Goal: Task Accomplishment & Management: Manage account settings

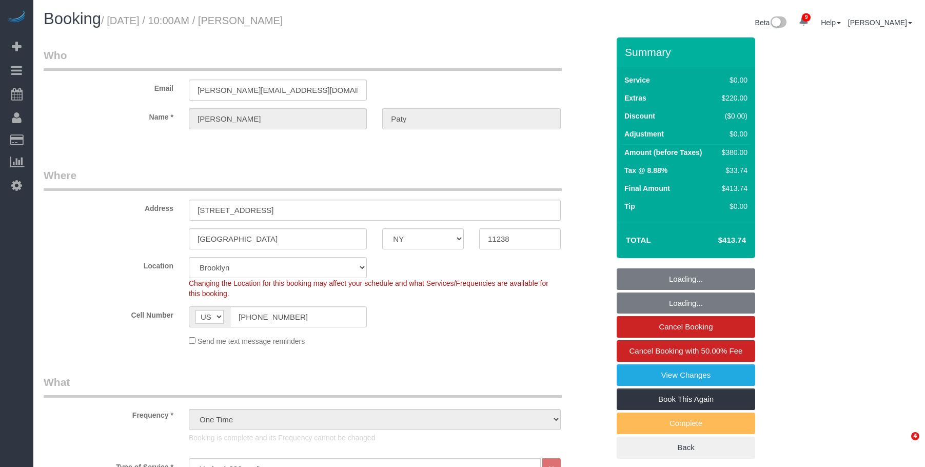
select select "NY"
select select "1"
select select "number:89"
select select "number:90"
select select "number:15"
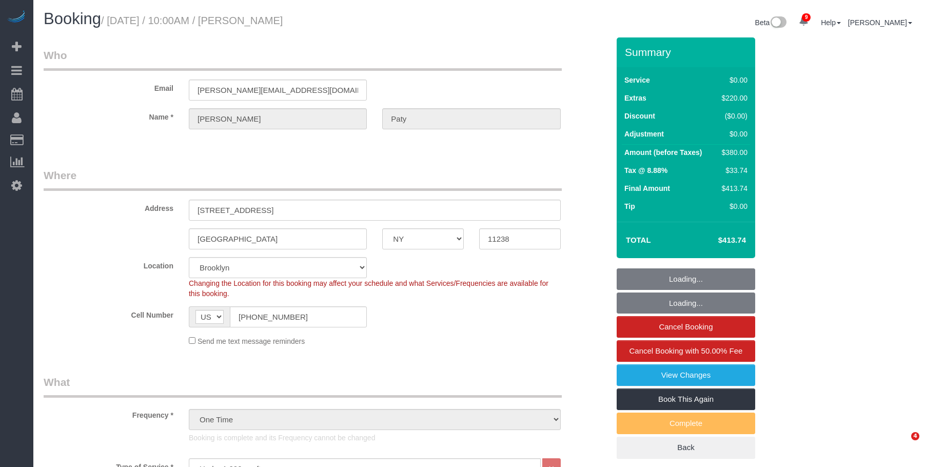
select select "number:5"
select select "spot6"
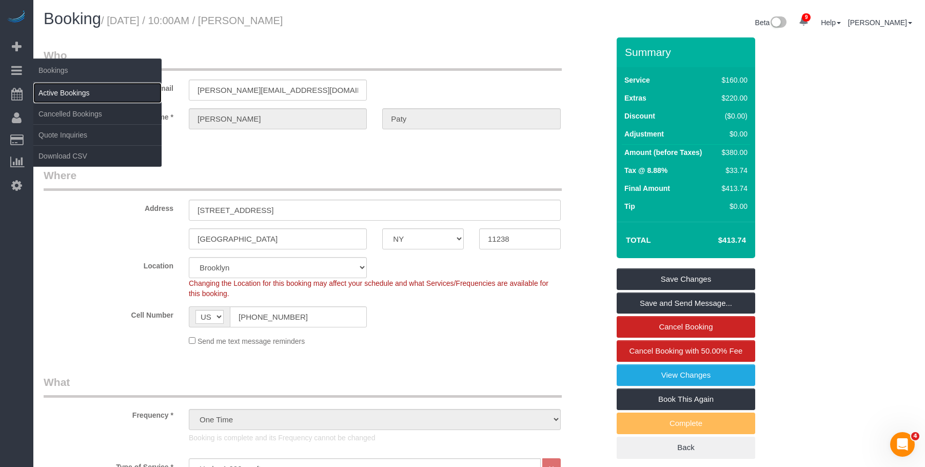
click at [65, 93] on link "Active Bookings" at bounding box center [97, 93] width 128 height 21
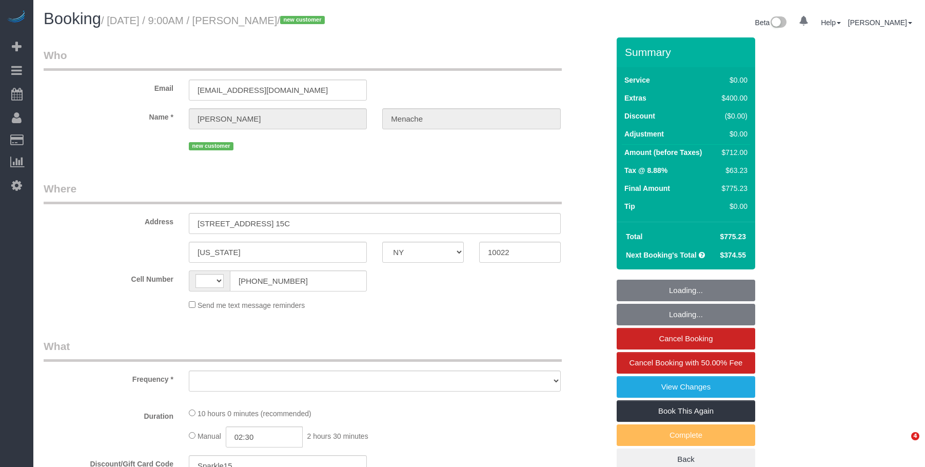
select select "NY"
select select "string:US"
select select "object:716"
select select "number:56"
select select "number:70"
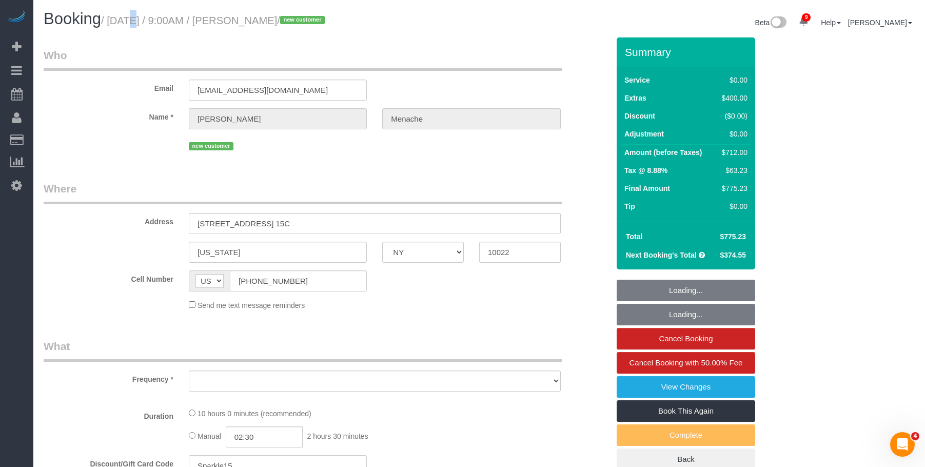
select select "number:15"
select select "number:5"
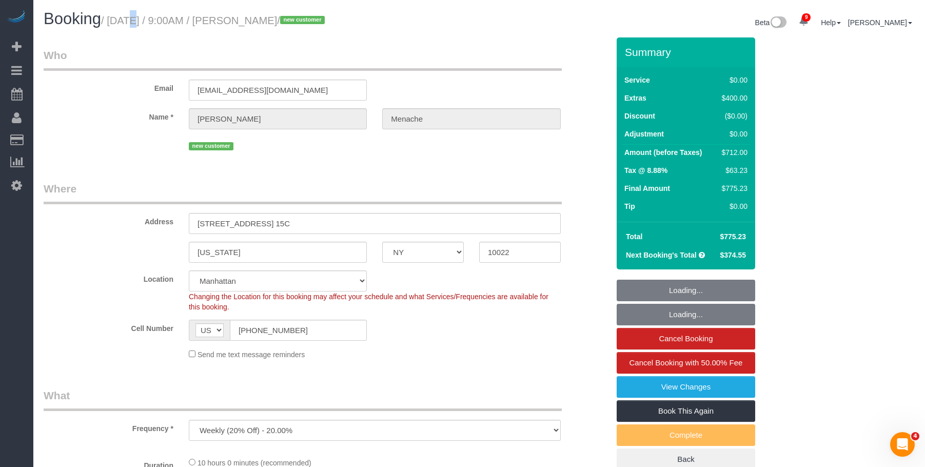
select select "string:stripe-pm_1S14GQ4VGloSiKo7FtdT7e7N"
select select "2"
select select "spot1"
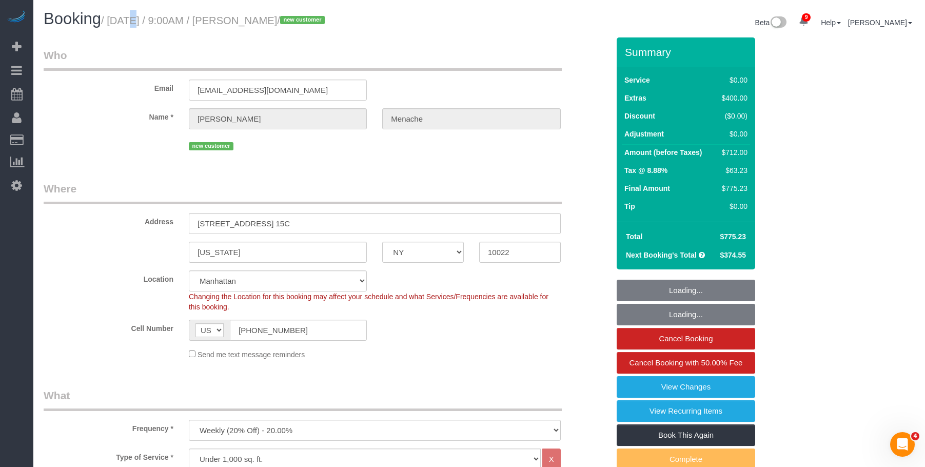
click at [328, 21] on small "/ September 01, 2025 / 9:00AM / Daniele Menache / new customer" at bounding box center [214, 20] width 227 height 11
select select "object:1377"
select select "2"
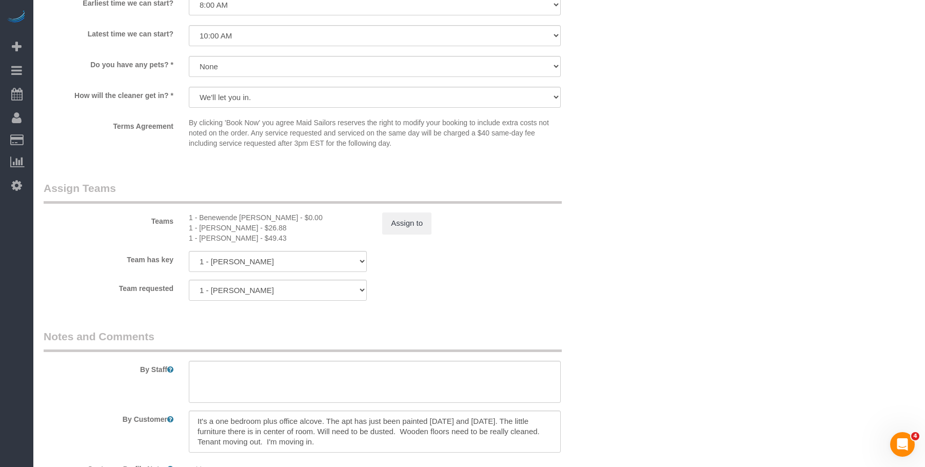
scroll to position [1334, 0]
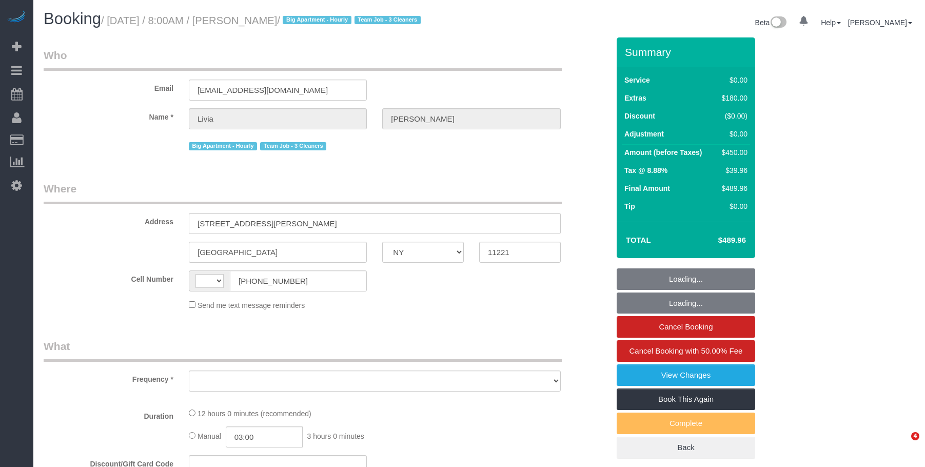
select select "NY"
select select "3"
select select "2"
select select "number:56"
select select "number:90"
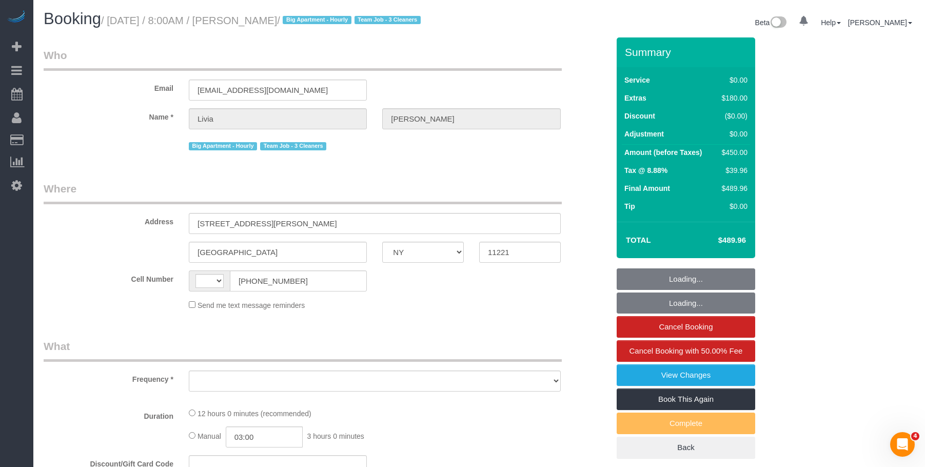
select select "number:15"
select select "number:5"
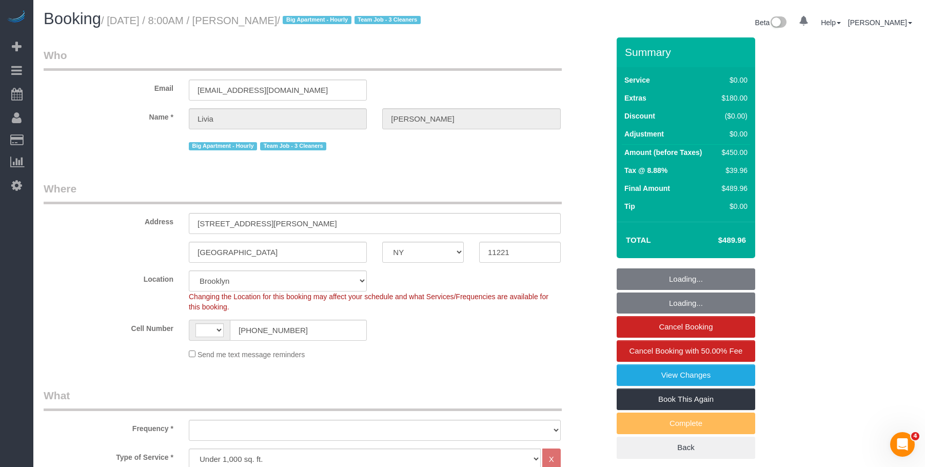
select select "string:stripe-pm_1S21Yk4VGloSiKo74FmK1m63"
click at [536, 87] on div "Email livia.gao59@gmail.com" at bounding box center [326, 74] width 581 height 53
select select "string:US"
select select "object:963"
select select "spot1"
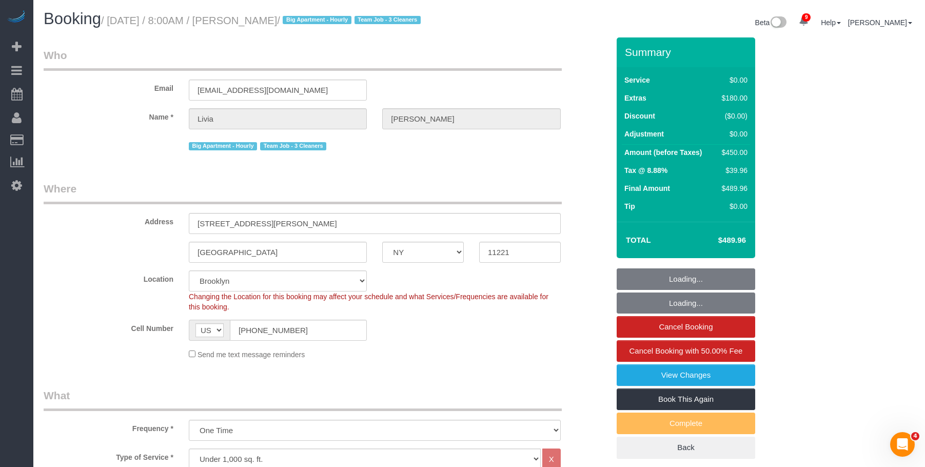
select select "object:1347"
select select "3"
select select "2"
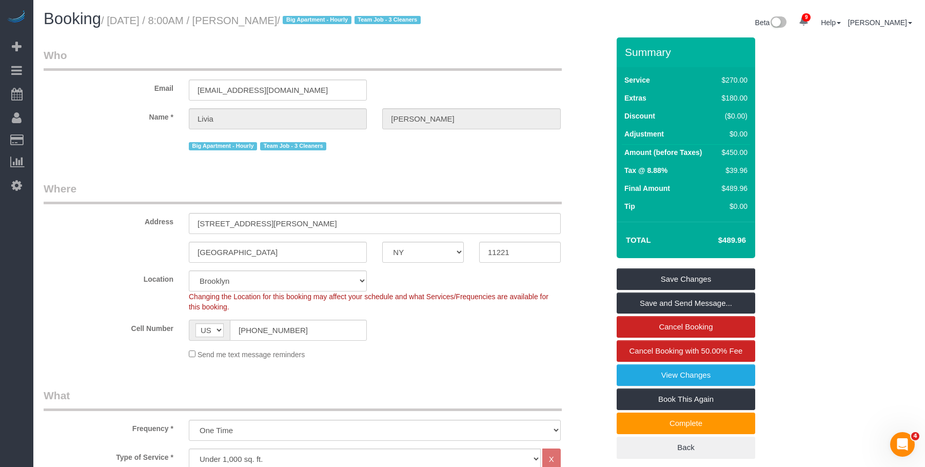
drag, startPoint x: 558, startPoint y: 53, endPoint x: 581, endPoint y: 38, distance: 27.3
click at [558, 53] on legend "Who" at bounding box center [303, 59] width 518 height 23
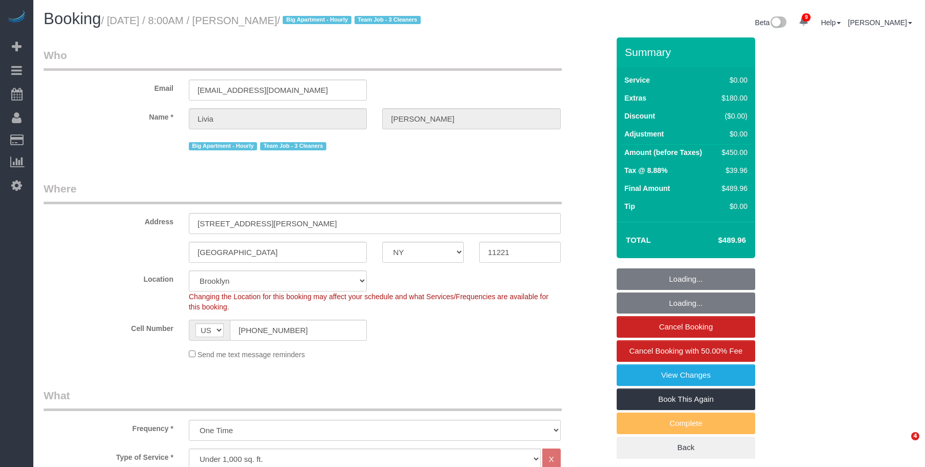
select select "NY"
select select "3"
select select "2"
select select "string:stripe-pm_1S21Yk4VGloSiKo74FmK1m63"
select select "spot1"
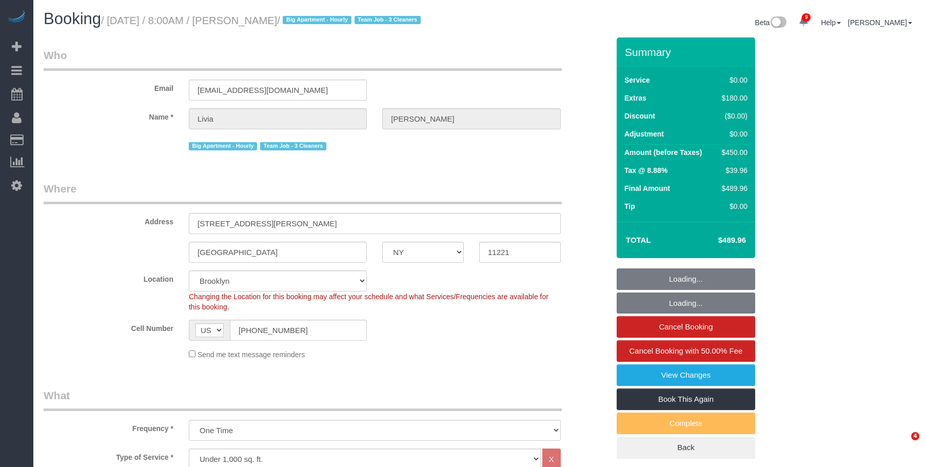
select select "number:56"
select select "number:90"
select select "number:15"
select select "number:5"
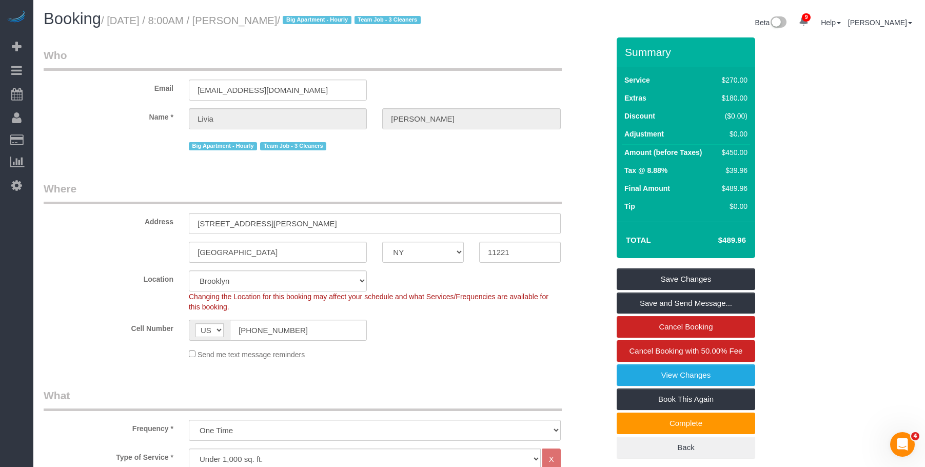
drag, startPoint x: 531, startPoint y: 25, endPoint x: 456, endPoint y: 14, distance: 75.1
click at [530, 25] on div "Beta 9 Your Notifications You have 0 alerts × You have 4 to charge for 08/31/20…" at bounding box center [700, 23] width 443 height 27
click at [445, 72] on div "Email livia.gao59@gmail.com" at bounding box center [326, 74] width 581 height 53
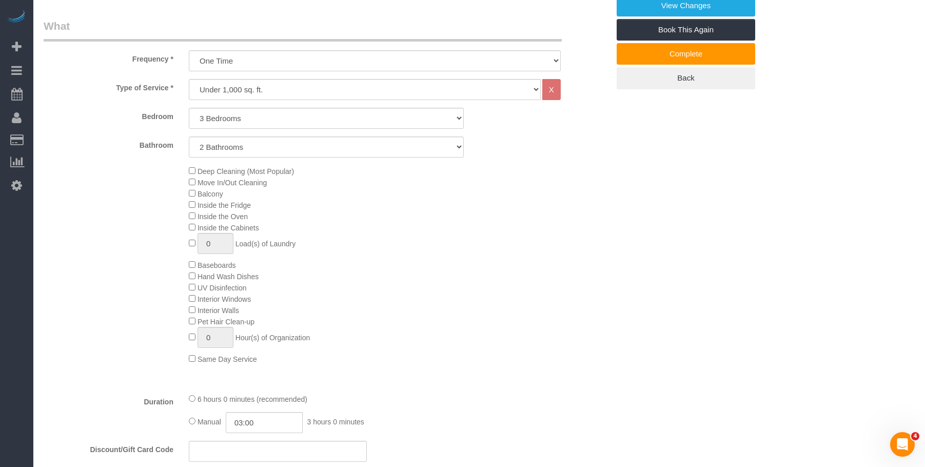
scroll to position [410, 0]
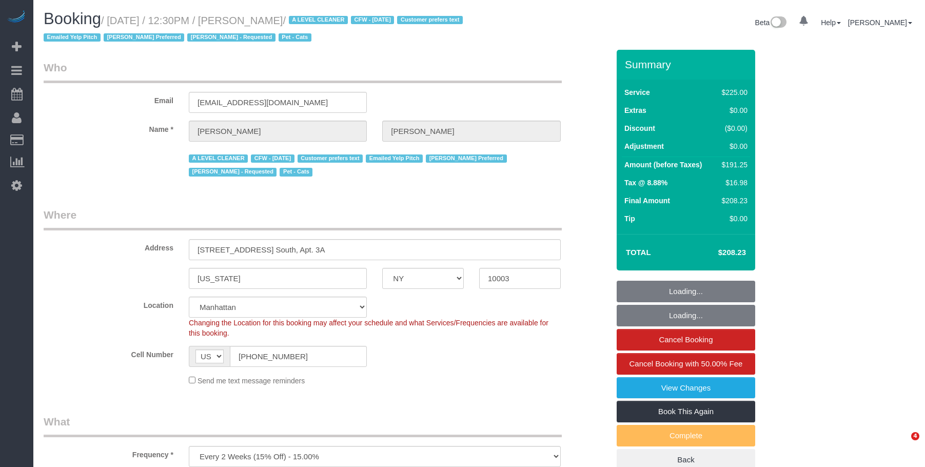
select select "NY"
select select "180"
select select "number:89"
select select "number:90"
select select "number:15"
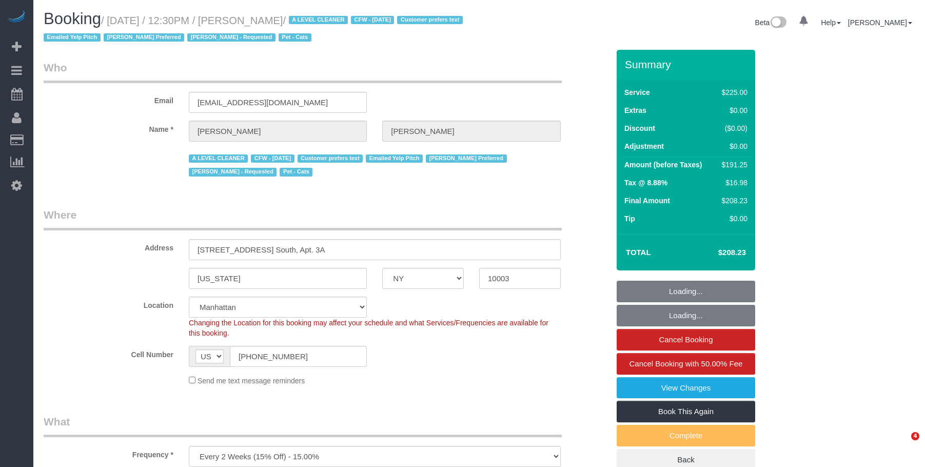
select select "number:6"
select select "number:21"
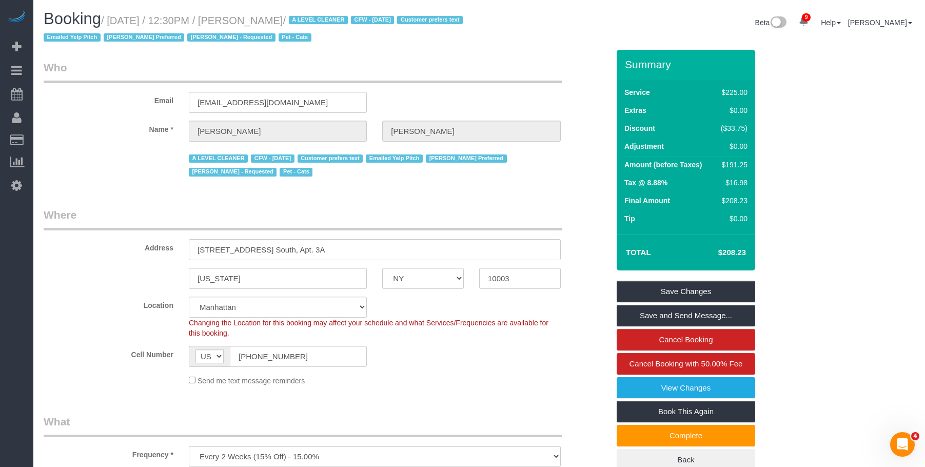
drag, startPoint x: 265, startPoint y: 22, endPoint x: 324, endPoint y: 19, distance: 59.0
click at [324, 19] on small "/ September 01, 2025 / 12:30PM / Jeffrey Davis / A LEVEL CLEANER CFW - 08/12/25…" at bounding box center [255, 29] width 422 height 29
copy small "Jeffrey Davis"
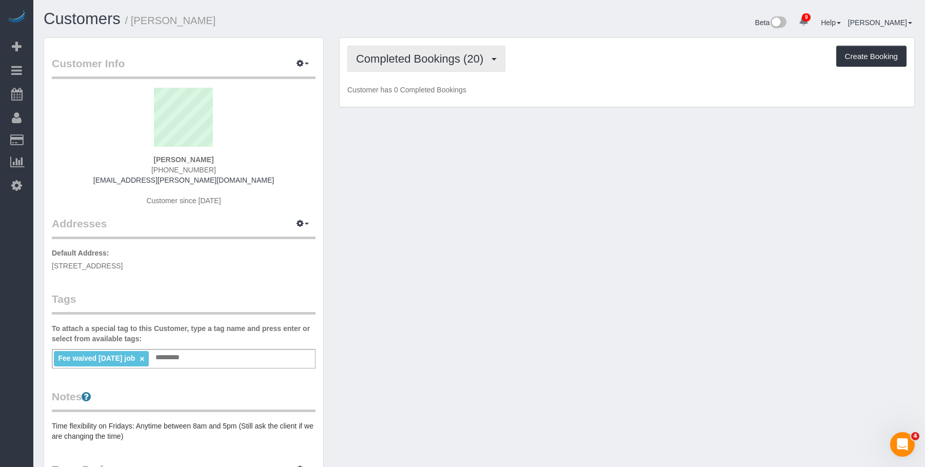
scroll to position [763, 925]
click at [445, 59] on span "Completed Bookings (20)" at bounding box center [422, 58] width 132 height 13
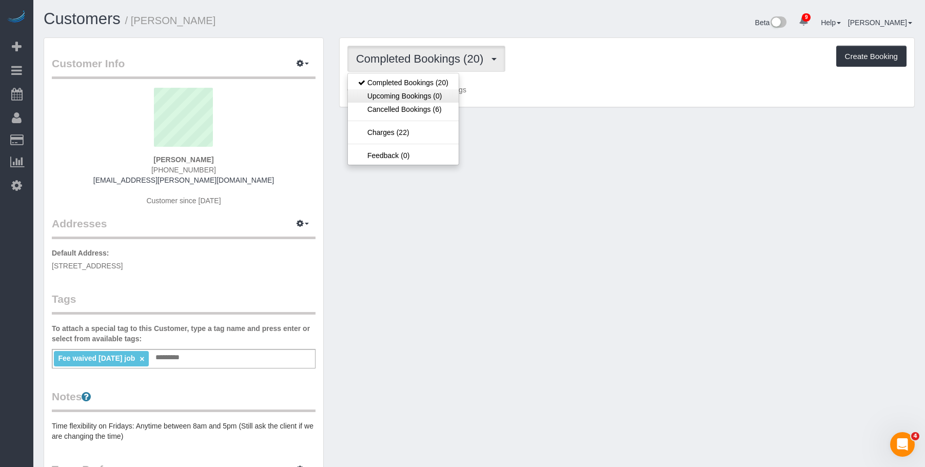
scroll to position [3061, 925]
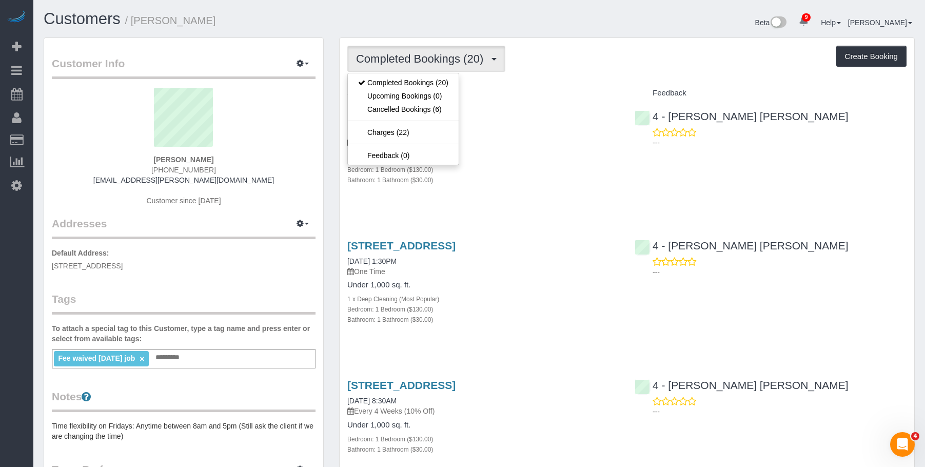
click at [495, 147] on p "Every 4 Weeks (10% Off)" at bounding box center [483, 142] width 272 height 10
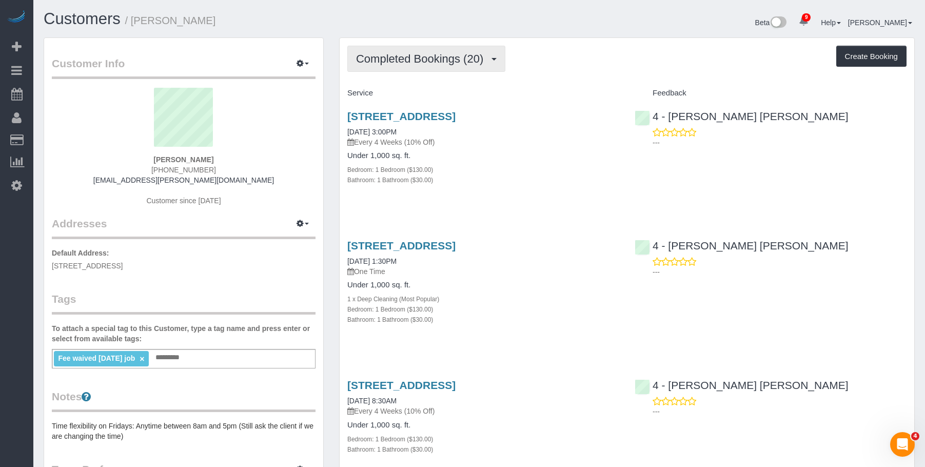
click at [446, 50] on button "Completed Bookings (20)" at bounding box center [426, 59] width 158 height 26
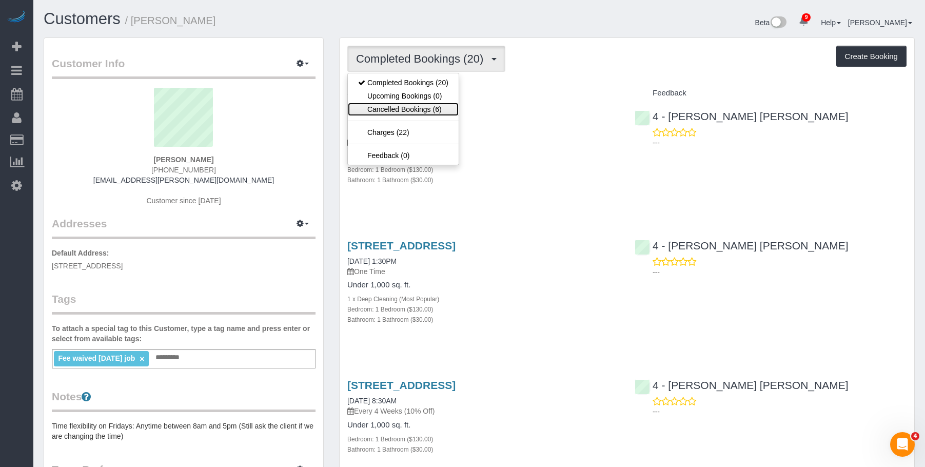
click at [410, 110] on link "Cancelled Bookings (6)" at bounding box center [403, 109] width 111 height 13
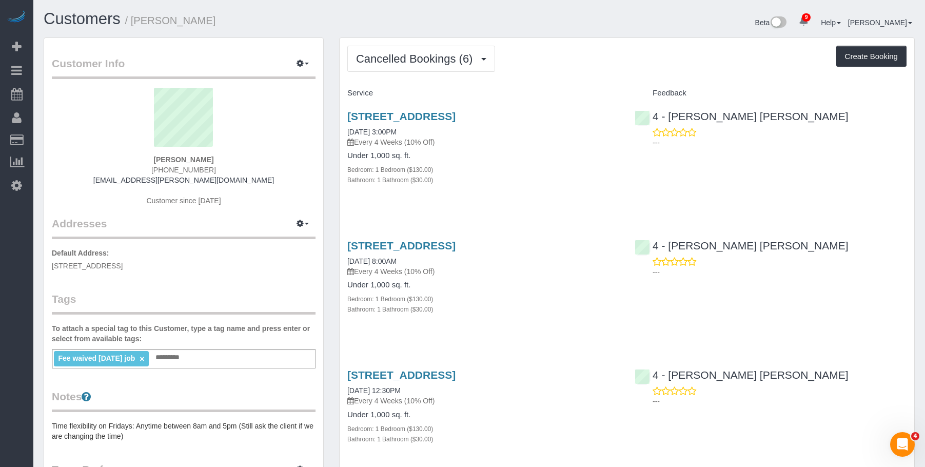
scroll to position [1013, 925]
drag, startPoint x: 135, startPoint y: 21, endPoint x: 243, endPoint y: 25, distance: 107.3
click at [243, 25] on h1 "Customers / Varun Vallabhaneni" at bounding box center [258, 18] width 428 height 17
copy small "Varun Vallabhaneni"
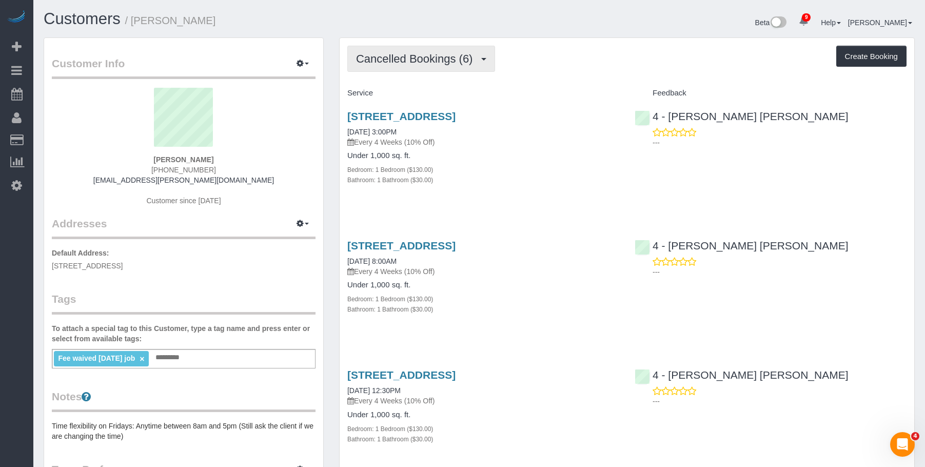
click at [414, 59] on span "Cancelled Bookings (6)" at bounding box center [417, 58] width 122 height 13
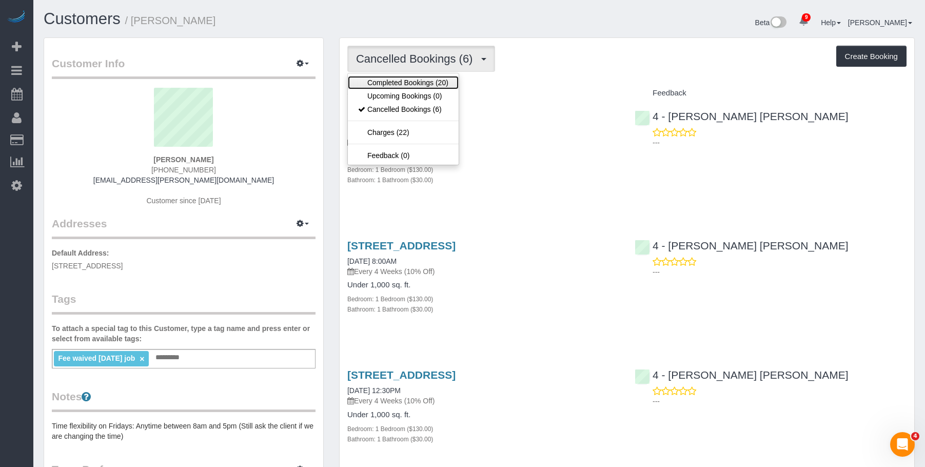
click at [402, 84] on link "Completed Bookings (20)" at bounding box center [403, 82] width 111 height 13
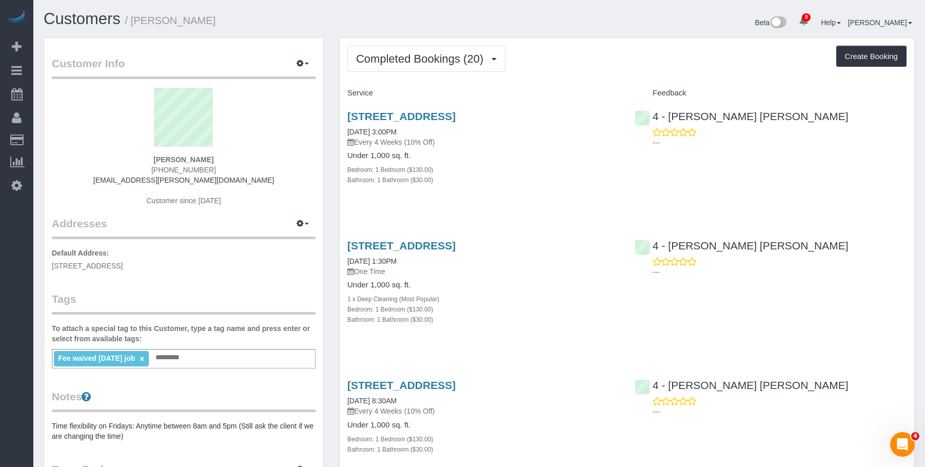
scroll to position [3061, 925]
click at [426, 57] on span "Completed Bookings (20)" at bounding box center [422, 58] width 132 height 13
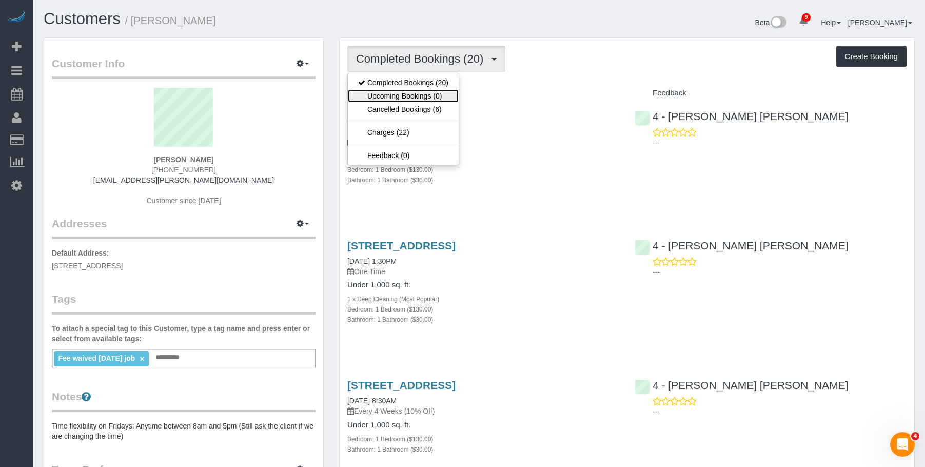
click at [426, 97] on link "Upcoming Bookings (0)" at bounding box center [403, 95] width 111 height 13
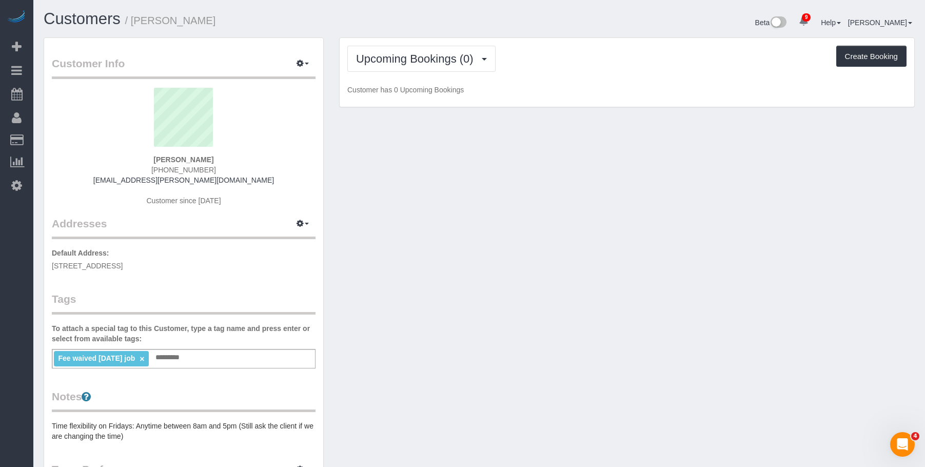
scroll to position [50521, 50359]
drag, startPoint x: 428, startPoint y: 65, endPoint x: 396, endPoint y: 82, distance: 35.8
click at [427, 65] on span "Upcoming Bookings (0)" at bounding box center [417, 58] width 123 height 13
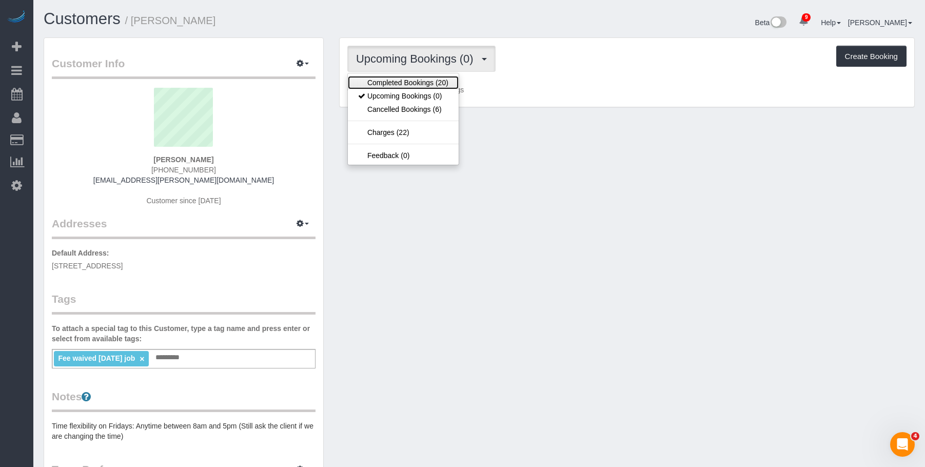
click at [395, 84] on link "Completed Bookings (20)" at bounding box center [403, 82] width 111 height 13
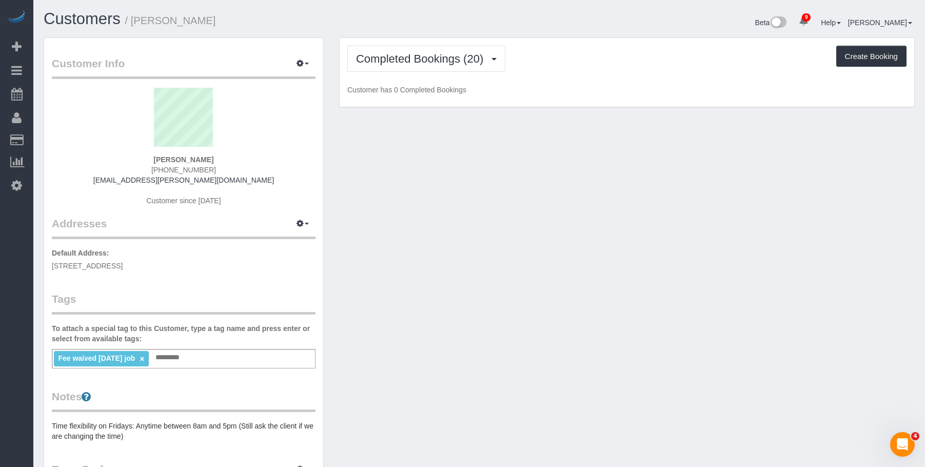
scroll to position [3061, 925]
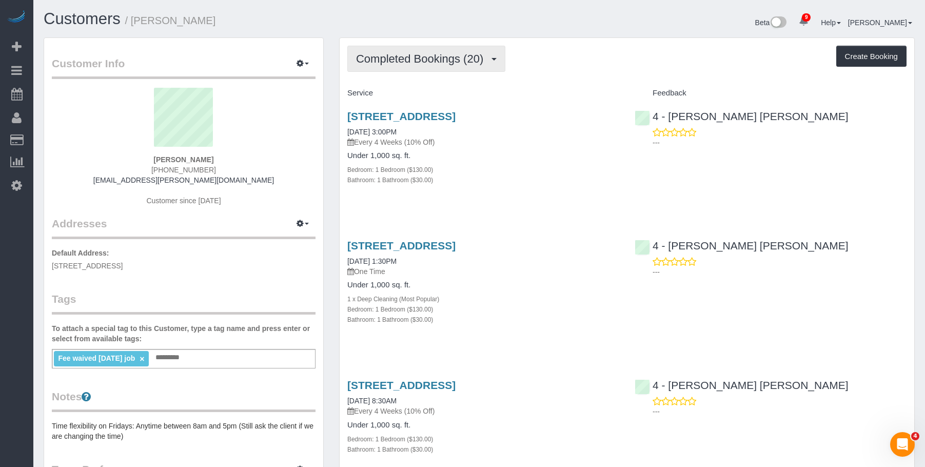
click at [434, 63] on span "Completed Bookings (20)" at bounding box center [422, 58] width 132 height 13
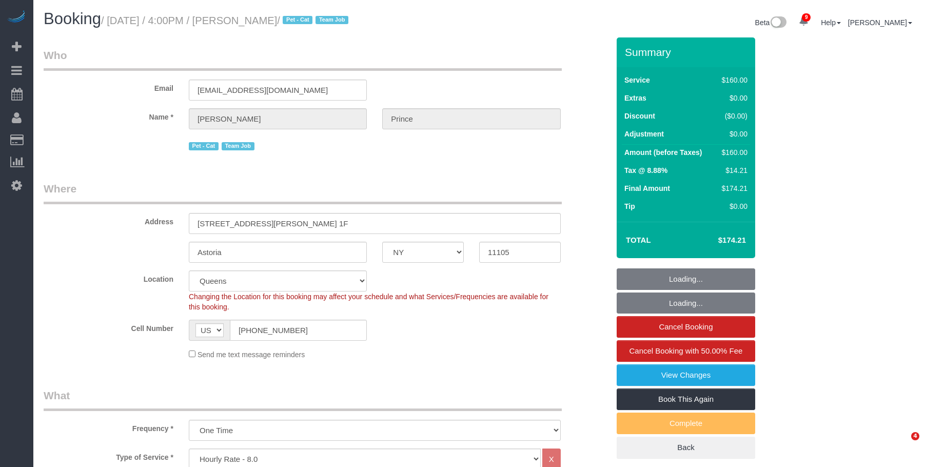
select select "NY"
select select "120"
select select "string:stripe-pm_1S2cWC4VGloSiKo74hKUaZZ6"
select select "spot1"
select select "number:89"
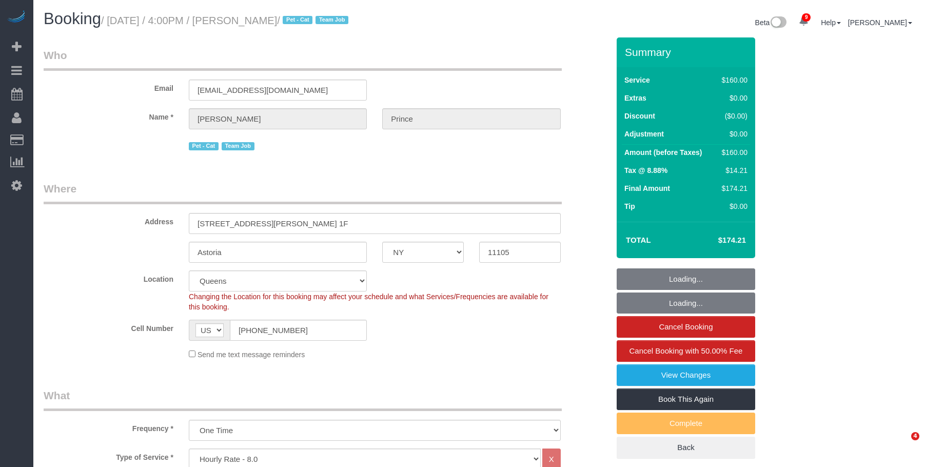
select select "number:90"
select select "number:14"
select select "number:5"
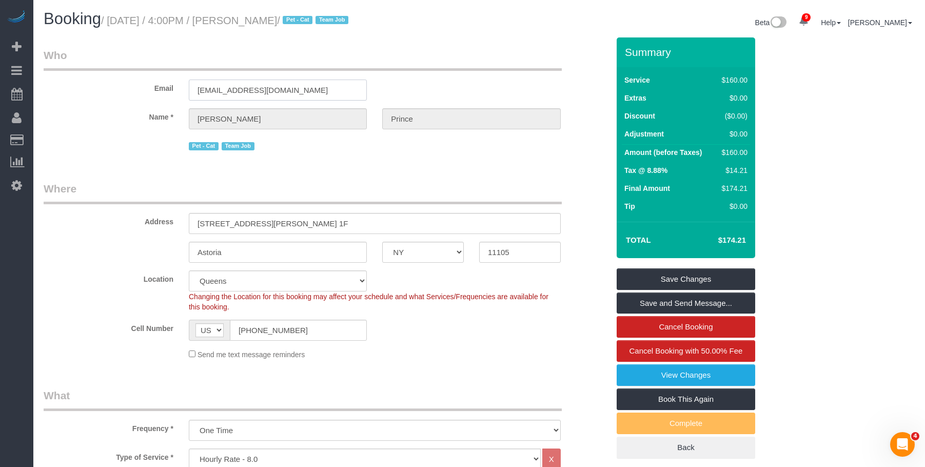
drag, startPoint x: 262, startPoint y: 90, endPoint x: 73, endPoint y: 93, distance: 188.2
click at [73, 93] on div "Email princec590@gmail.com" at bounding box center [326, 74] width 581 height 53
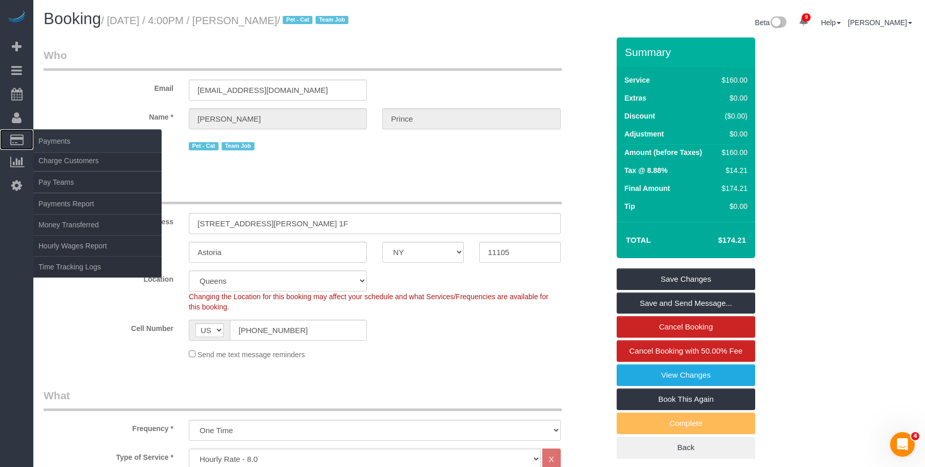
click at [61, 138] on span "Payments" at bounding box center [97, 141] width 128 height 24
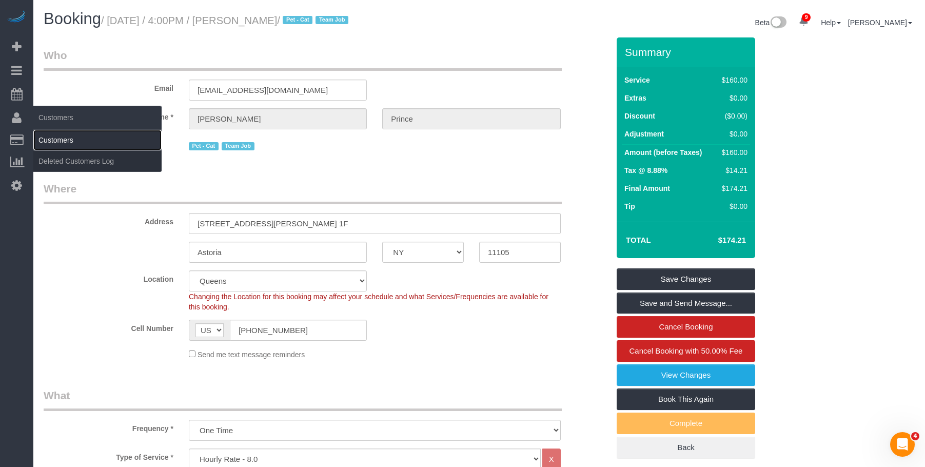
click at [73, 135] on link "Customers" at bounding box center [97, 140] width 128 height 21
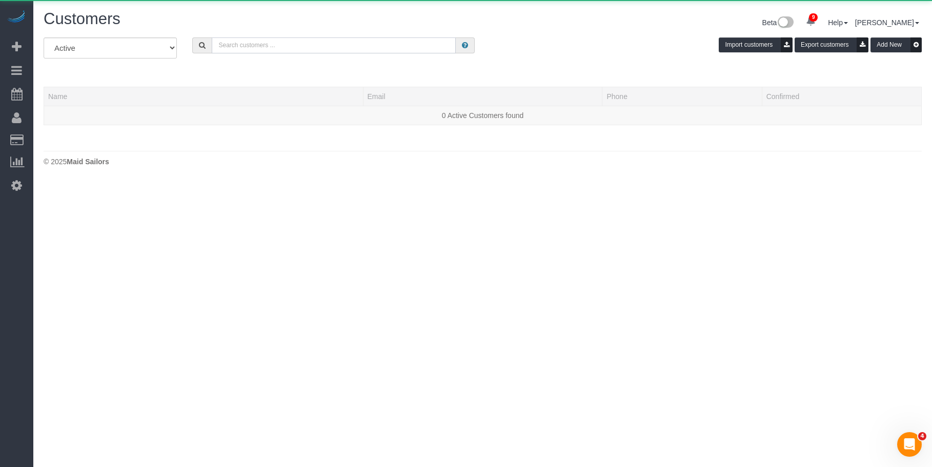
click at [326, 52] on input "text" at bounding box center [334, 45] width 244 height 16
paste input "princec590@gmail.com"
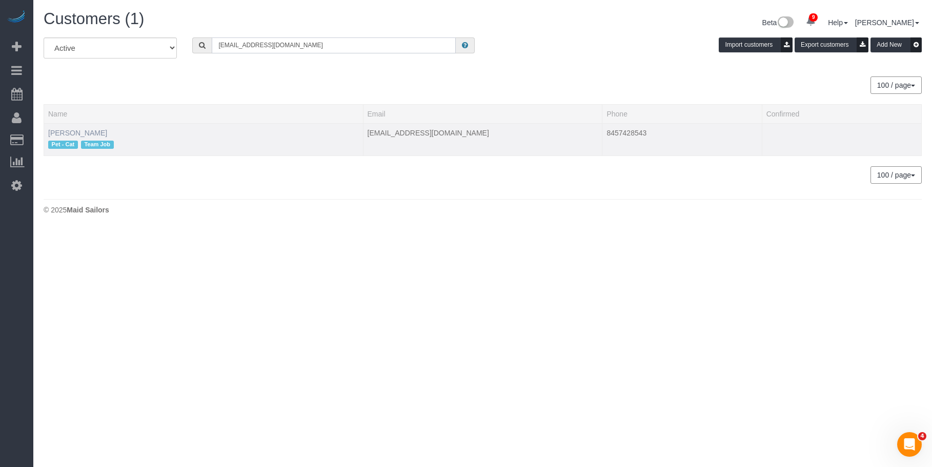
type input "princec590@gmail.com"
click at [86, 133] on link "Calvin Prince" at bounding box center [77, 133] width 59 height 8
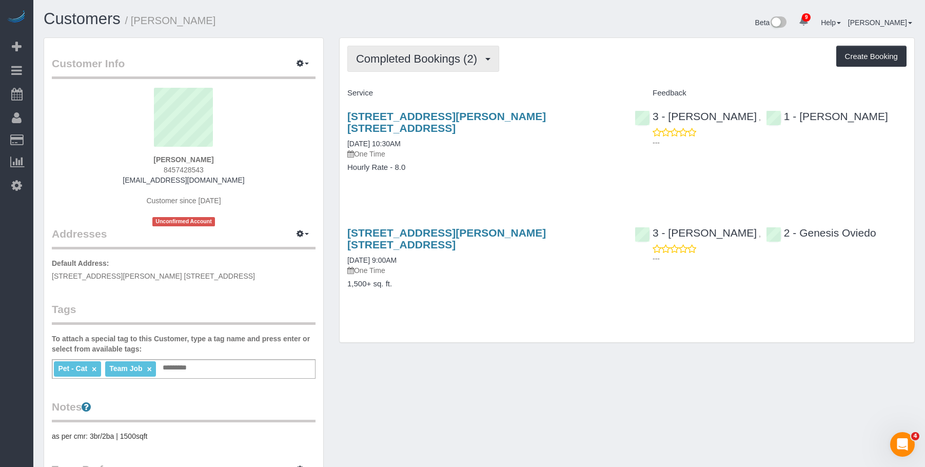
drag, startPoint x: 404, startPoint y: 59, endPoint x: 403, endPoint y: 76, distance: 17.4
click at [404, 59] on span "Completed Bookings (2)" at bounding box center [419, 58] width 126 height 13
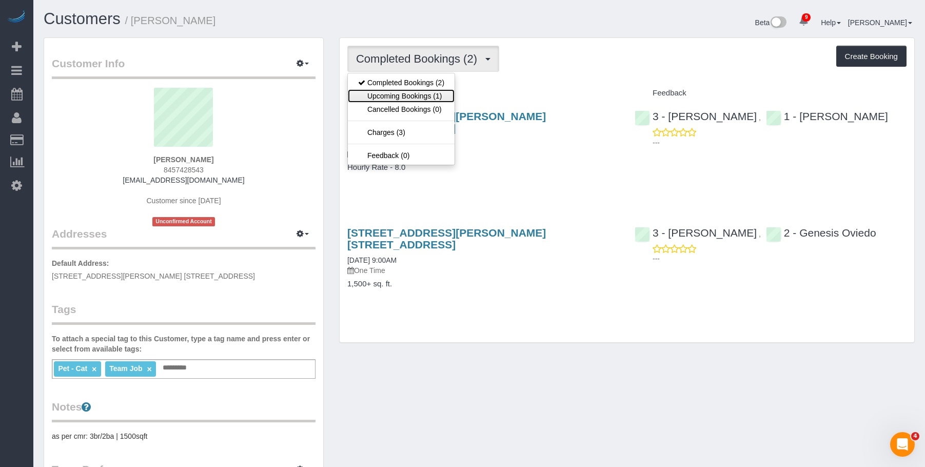
click at [403, 98] on link "Upcoming Bookings (1)" at bounding box center [401, 95] width 107 height 13
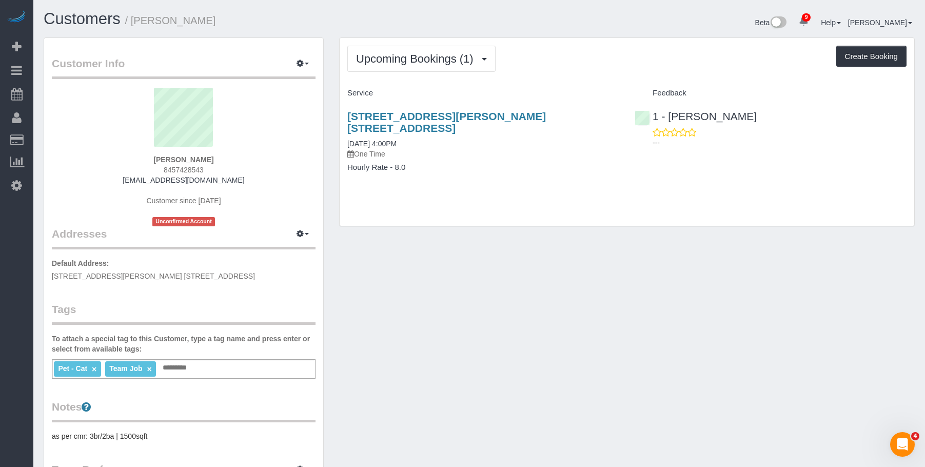
drag, startPoint x: 343, startPoint y: 111, endPoint x: 625, endPoint y: 113, distance: 282.1
click at [625, 113] on div "28-13 Ditmars Boulevard, Apt. 1f, Astoria, NY 11105 09/01/2025 4:00PM One Time …" at bounding box center [482, 147] width 287 height 91
copy link "28-13 Ditmars Boulevard, Apt. 1f, Astoria, NY 11105"
click at [454, 117] on link "28-13 Ditmars Boulevard, Apt. 1f, Astoria, NY 11105" at bounding box center [446, 122] width 198 height 24
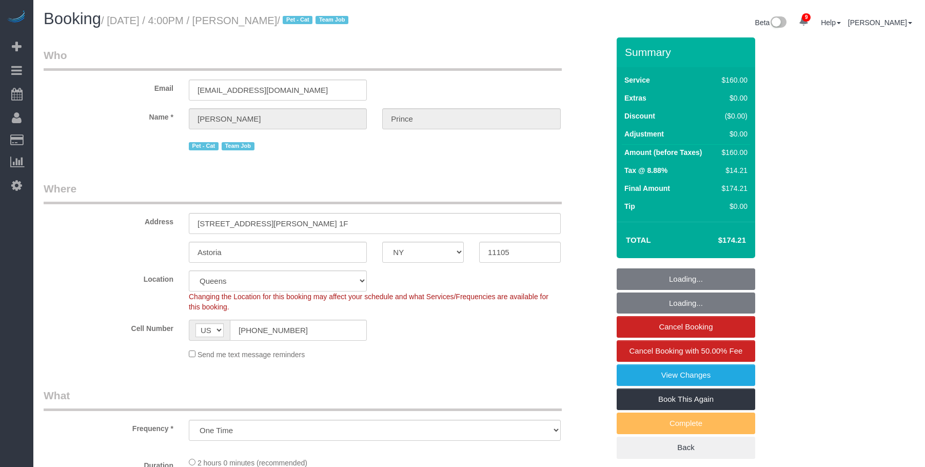
select select "NY"
select select "string:stripe-pm_1S2cWC4VGloSiKo74hKUaZZ6"
select select "spot1"
select select "number:89"
select select "number:90"
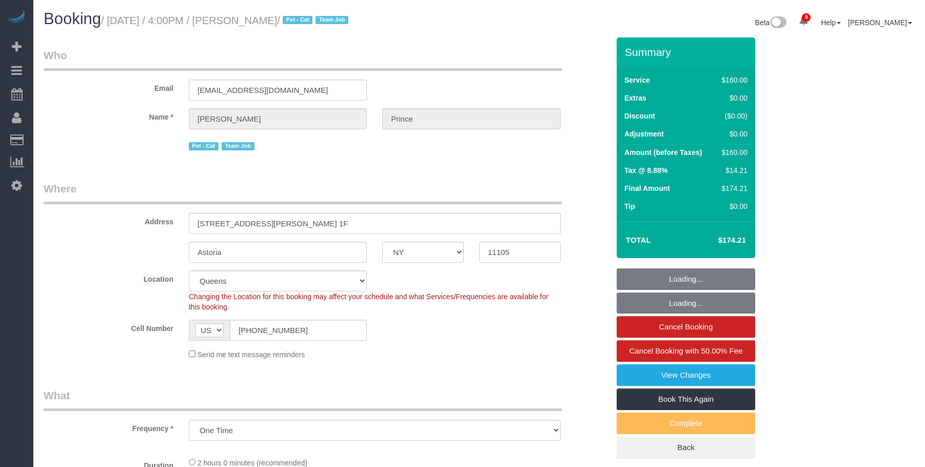
select select "number:14"
select select "number:5"
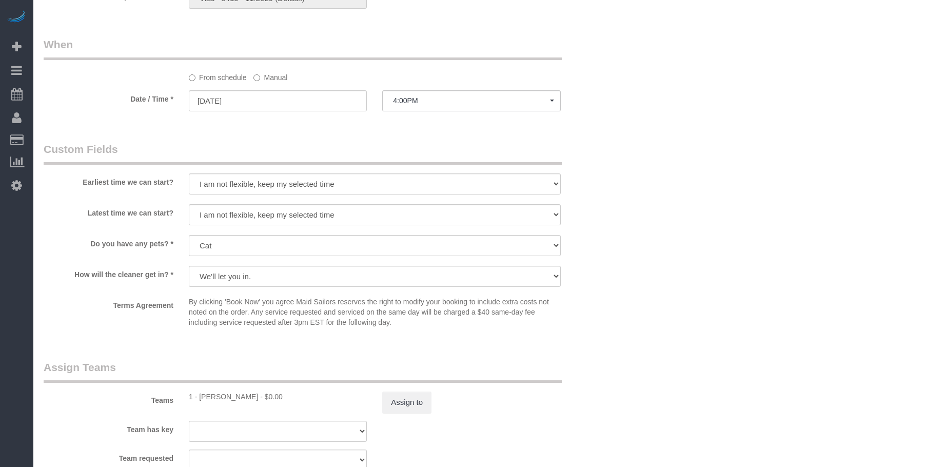
select select "120"
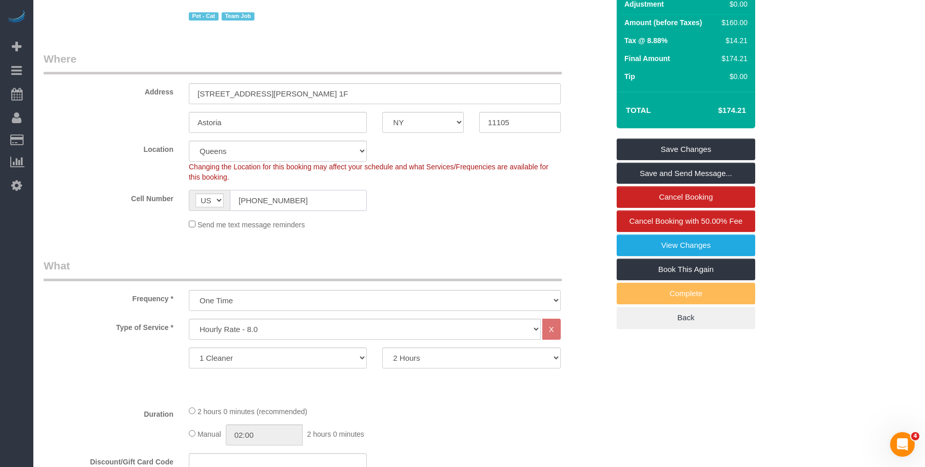
drag, startPoint x: 313, startPoint y: 206, endPoint x: 149, endPoint y: 185, distance: 166.0
click at [149, 185] on sui-booking-location "Location Manhattan Austin Boston Bronx Brooklyn Charlotte Denver New Jersey Por…" at bounding box center [326, 185] width 565 height 89
drag, startPoint x: 412, startPoint y: 45, endPoint x: 401, endPoint y: 76, distance: 33.3
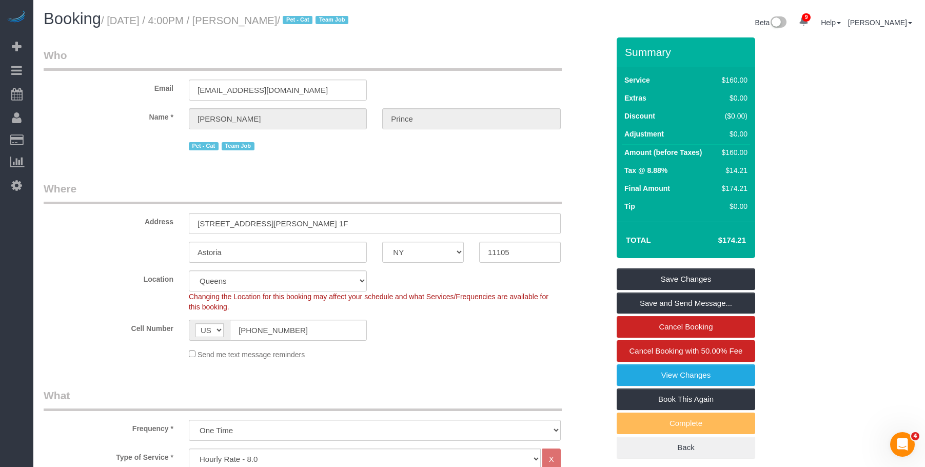
drag, startPoint x: 113, startPoint y: 23, endPoint x: 879, endPoint y: 254, distance: 800.5
click at [317, 17] on small "/ September 01, 2025 / 4:00PM / Calvin Prince / Pet - Cat Team Job" at bounding box center [226, 20] width 250 height 11
copy small "September 01, 2025 / 4:00PM / Calvin Prince"
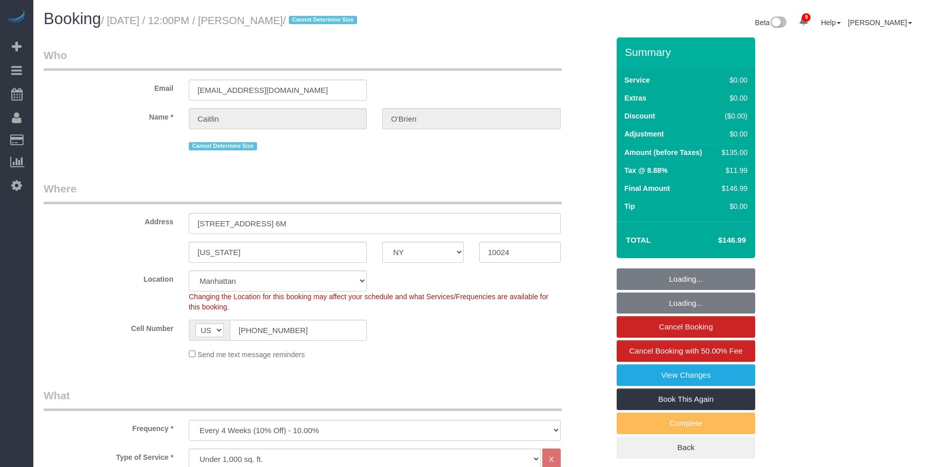
select select "NY"
select select "string:stripe-pm_1Qqee04VGloSiKo7obcjrnBA"
select select "spot1"
select select "number:89"
select select "number:90"
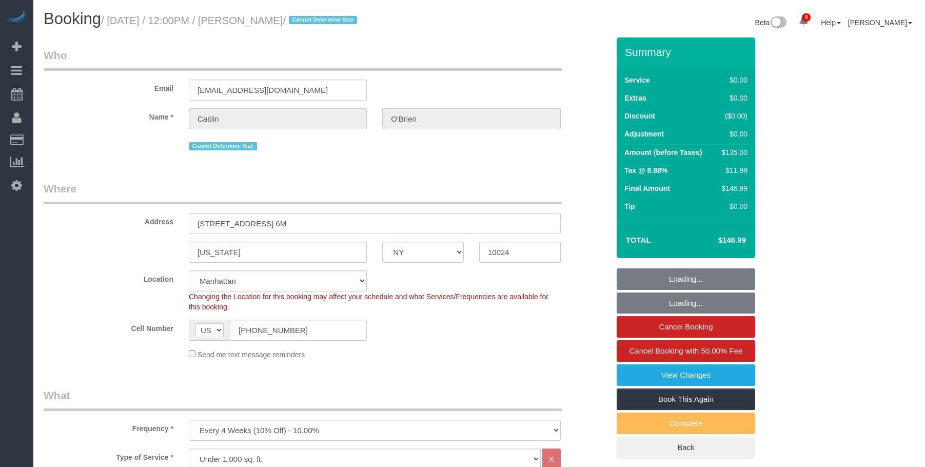
select select "number:15"
select select "number:5"
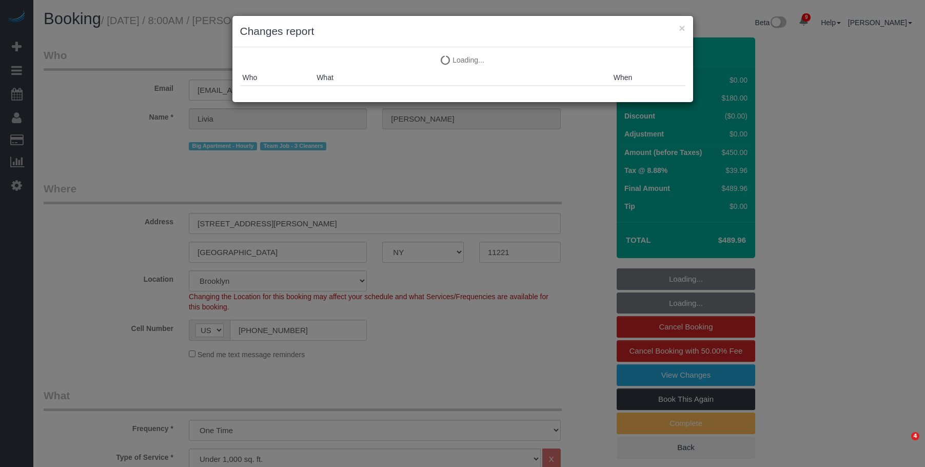
select select "NY"
select select "3"
select select "2"
select select "string:stripe-pm_1S21Yk4VGloSiKo74FmK1m63"
select select "spot1"
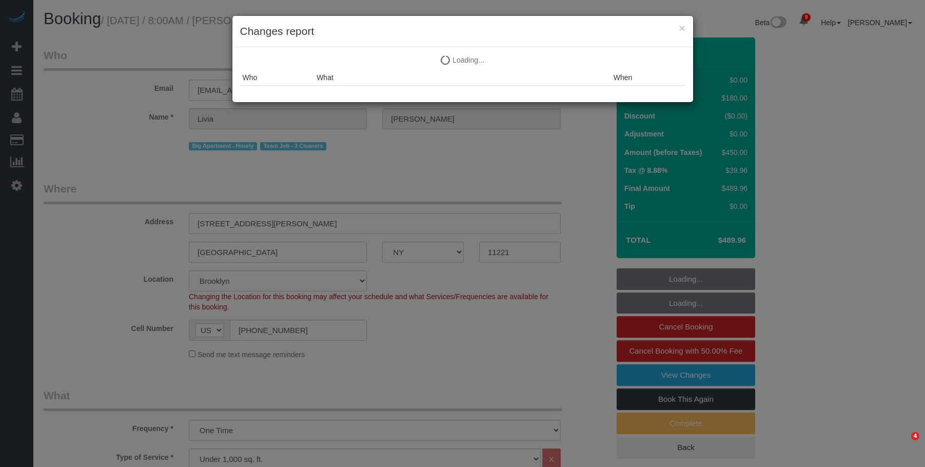
select select "number:56"
select select "number:90"
select select "number:15"
select select "number:5"
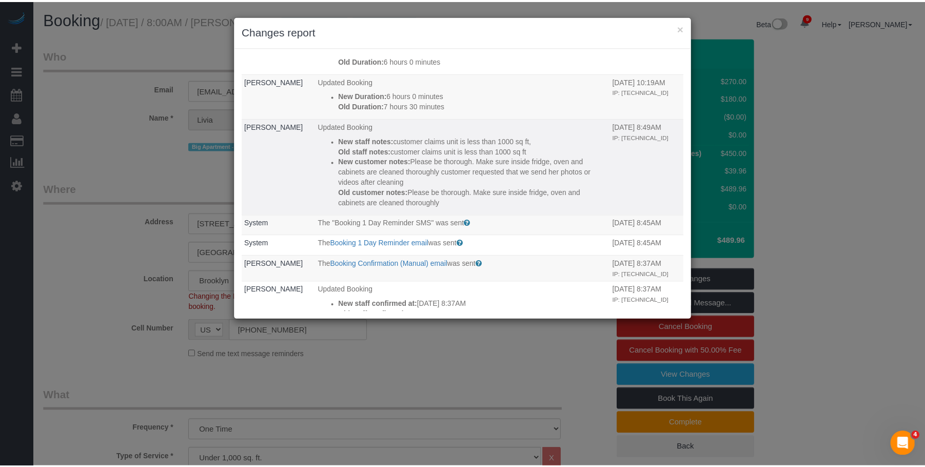
scroll to position [256, 0]
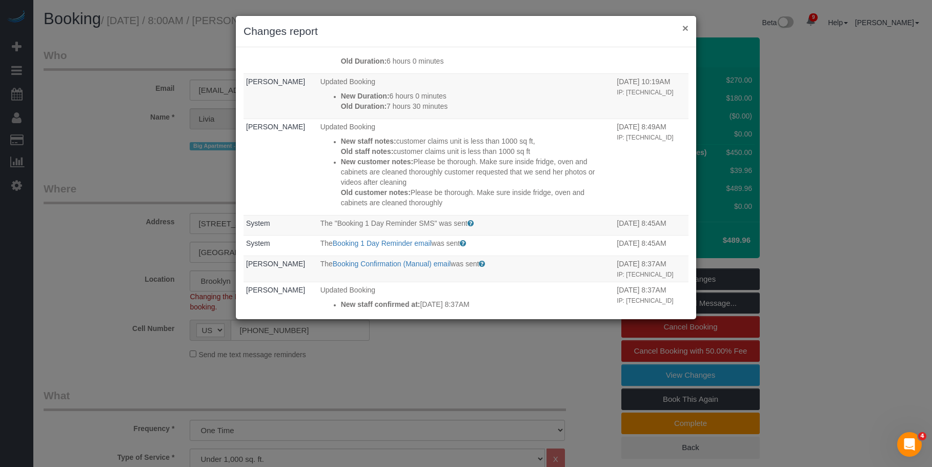
click at [685, 26] on button "×" at bounding box center [686, 28] width 6 height 11
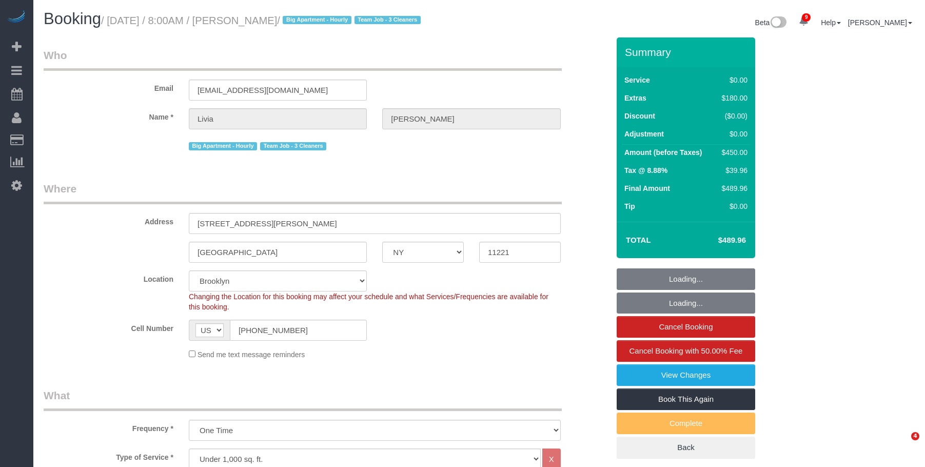
select select "NY"
select select "3"
select select "2"
select select "string:stripe-pm_1S21Yk4VGloSiKo74FmK1m63"
select select "spot41"
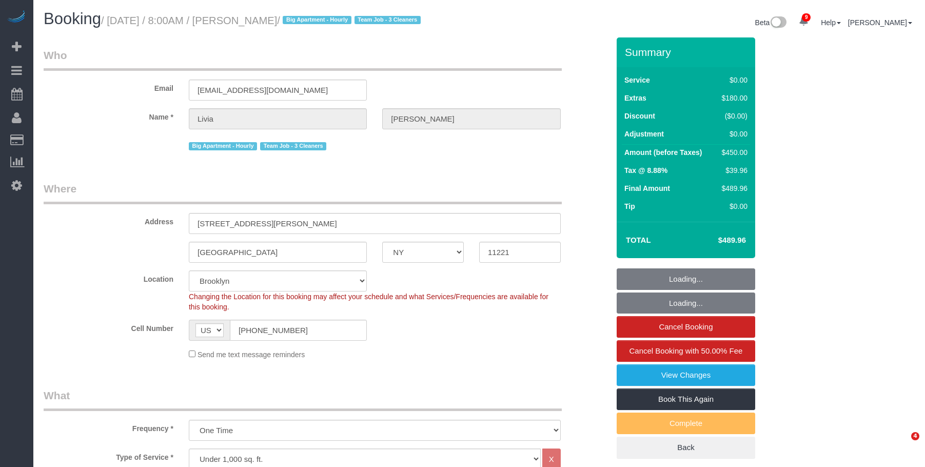
select select "number:56"
select select "number:90"
select select "number:15"
select select "number:5"
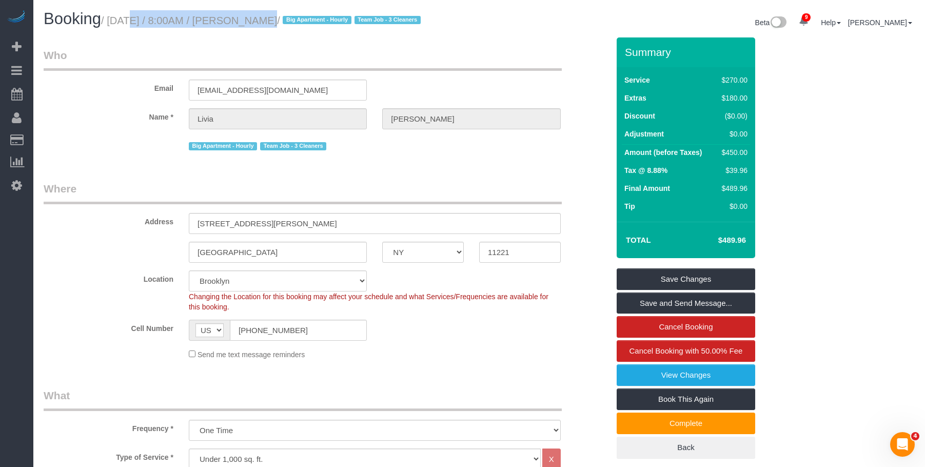
drag, startPoint x: 114, startPoint y: 20, endPoint x: 249, endPoint y: 21, distance: 134.4
click at [249, 21] on small "/ [DATE] / 8:00AM / [PERSON_NAME] / Big Apartment - [DEMOGRAPHIC_DATA] Team Job…" at bounding box center [262, 20] width 323 height 11
copy small "[DATE] / 8:00AM"
click at [195, 36] on div "Booking / [DATE] / 8:00AM / [PERSON_NAME] / Big Apartment - [DEMOGRAPHIC_DATA] …" at bounding box center [479, 23] width 886 height 27
drag, startPoint x: 111, startPoint y: 22, endPoint x: 405, endPoint y: 49, distance: 295.6
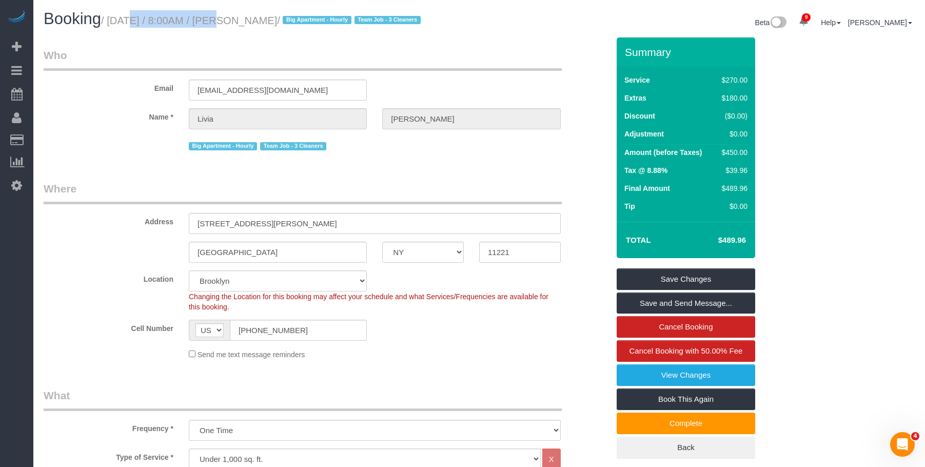
click at [202, 25] on small "/ [DATE] / 8:00AM / [PERSON_NAME] / Big Apartment - [DEMOGRAPHIC_DATA] Team Job…" at bounding box center [262, 20] width 323 height 11
copy small "[DATE], 202"
drag, startPoint x: 210, startPoint y: 223, endPoint x: 331, endPoint y: 219, distance: 121.1
click at [331, 219] on input "[STREET_ADDRESS][PERSON_NAME]" at bounding box center [375, 223] width 372 height 21
